Goal: Transaction & Acquisition: Obtain resource

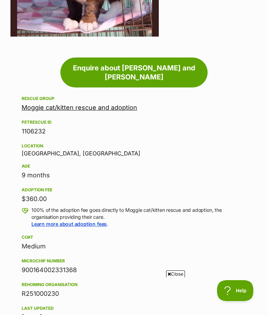
click at [84, 104] on link "Moggie cat/kitten rescue and adoption" at bounding box center [79, 107] width 115 height 7
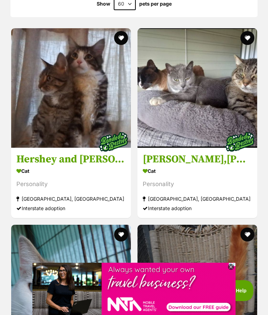
scroll to position [471, 0]
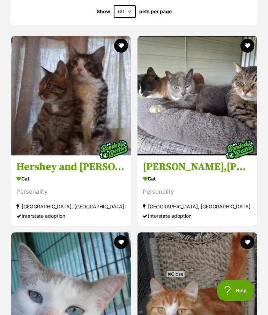
click at [176, 164] on h3 "[PERSON_NAME],[PERSON_NAME] and [PERSON_NAME]" at bounding box center [197, 167] width 109 height 13
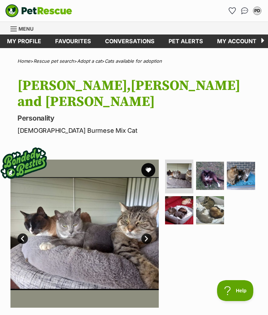
click at [146, 234] on link "Next" at bounding box center [146, 239] width 10 height 10
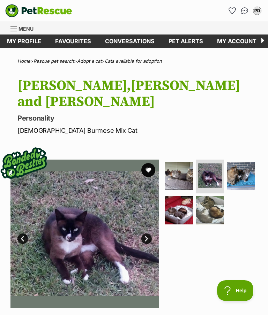
click at [145, 234] on link "Next" at bounding box center [146, 239] width 10 height 10
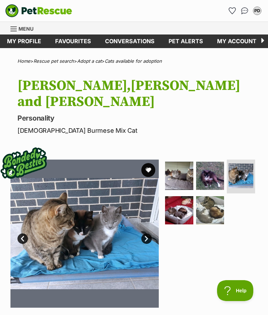
click at [145, 234] on link "Next" at bounding box center [146, 239] width 10 height 10
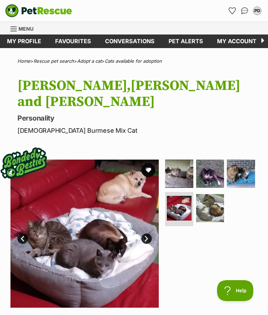
click at [144, 234] on link "Next" at bounding box center [146, 239] width 10 height 10
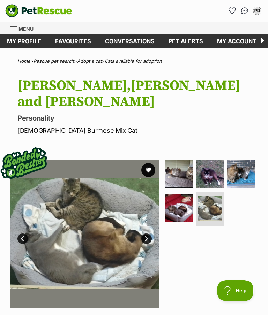
click at [146, 234] on link "Next" at bounding box center [146, 239] width 10 height 10
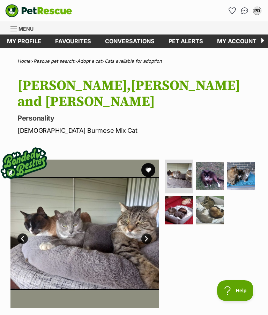
click at [247, 162] on img at bounding box center [241, 176] width 28 height 28
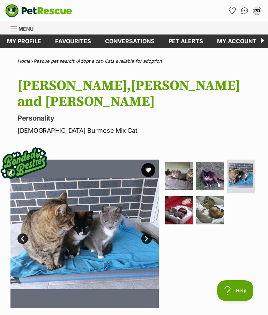
click at [183, 196] on img at bounding box center [179, 210] width 28 height 28
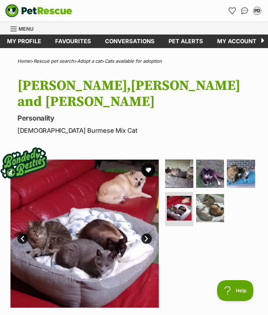
click at [210, 198] on img at bounding box center [210, 208] width 28 height 28
